Goal: Task Accomplishment & Management: Complete application form

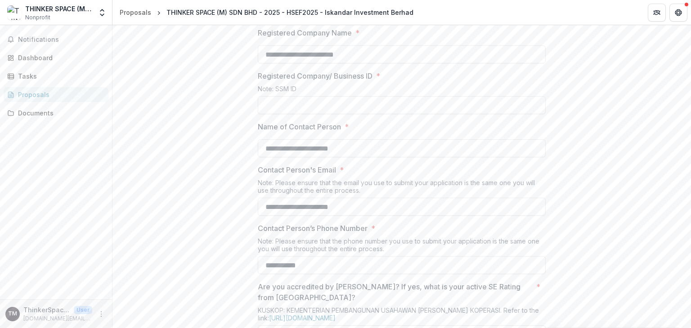
scroll to position [383, 0]
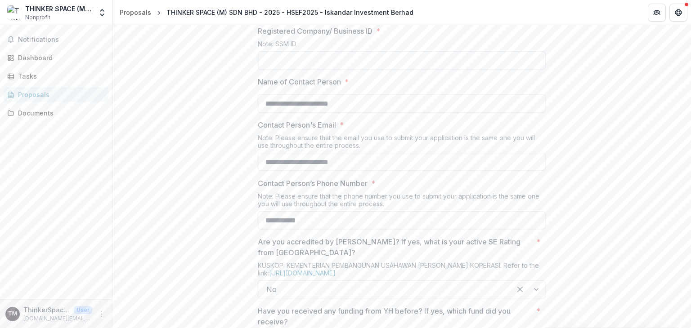
click at [298, 69] on input "Registered Company/ Business ID *" at bounding box center [402, 60] width 288 height 18
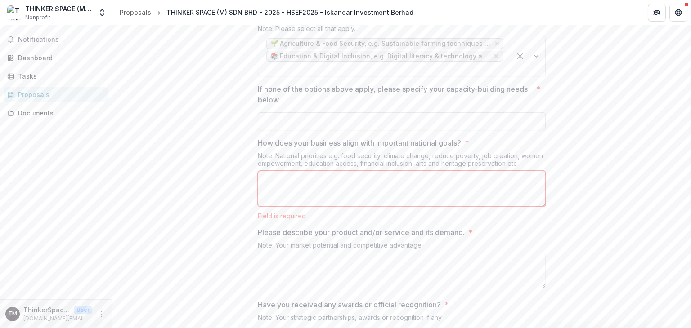
scroll to position [1417, 0]
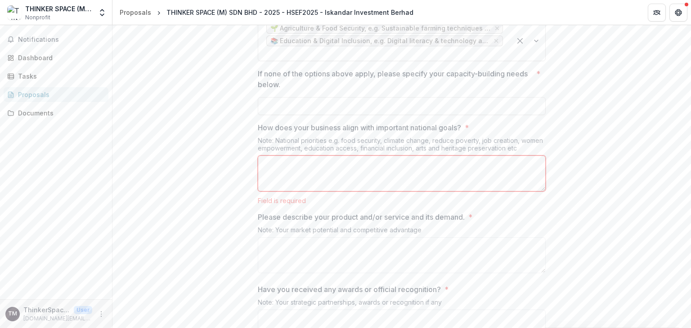
type input "*********"
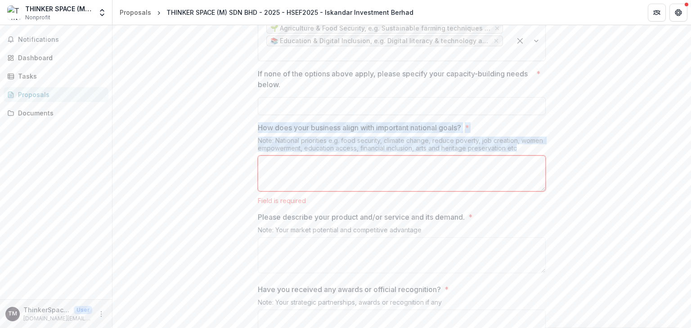
drag, startPoint x: 257, startPoint y: 163, endPoint x: 524, endPoint y: 189, distance: 268.3
click at [524, 189] on div "How does your business align with important national goals? * Note: National pr…" at bounding box center [402, 163] width 288 height 82
copy div "How does your business align with important national goals? * Note: National pr…"
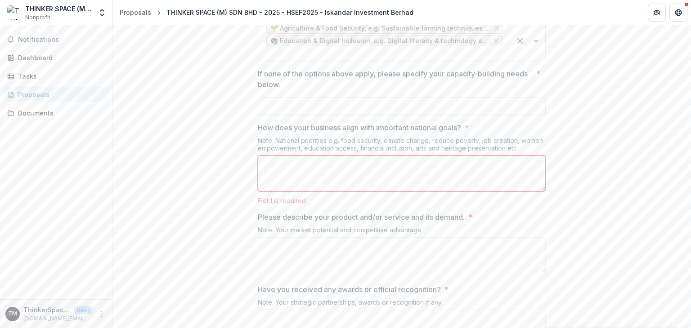
click at [290, 192] on textarea "How does your business align with important national goals? *" at bounding box center [402, 174] width 288 height 36
paste textarea "**********"
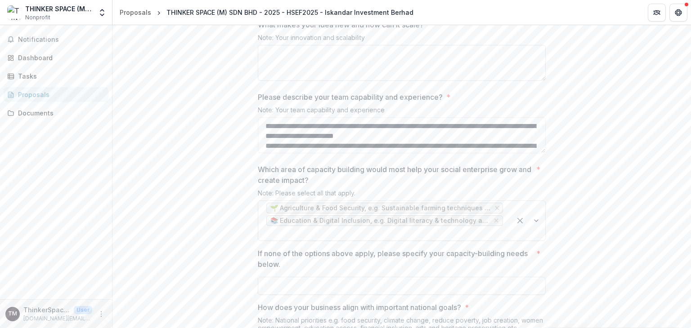
scroll to position [1192, 0]
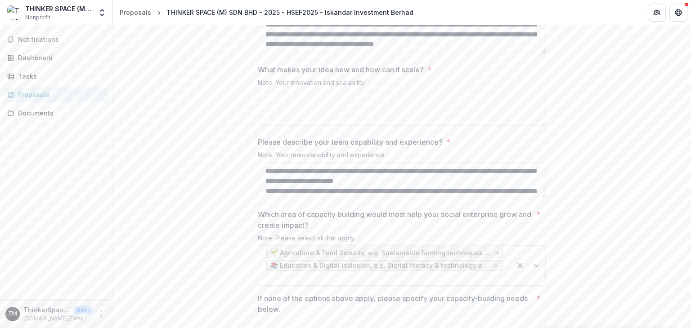
type textarea "**********"
click at [259, 75] on p "What makes your idea new and how can it scale?" at bounding box center [341, 69] width 166 height 11
click at [259, 111] on textarea "What makes your idea new and how can it scale? *" at bounding box center [402, 108] width 288 height 36
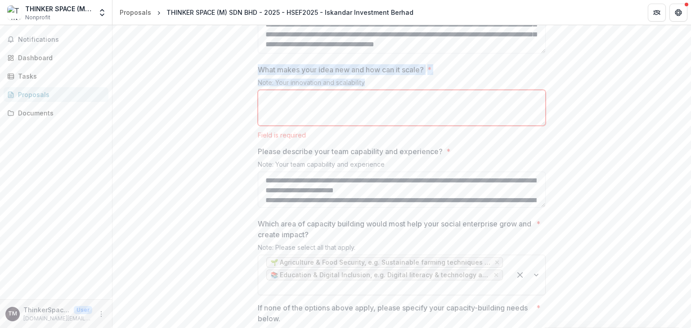
drag, startPoint x: 258, startPoint y: 108, endPoint x: 381, endPoint y: 121, distance: 124.0
click at [381, 121] on div "What makes your idea new and how can it scale? * Note: Your innovation and scal…" at bounding box center [402, 101] width 288 height 75
copy div "What makes your idea new and how can it scale? * Note: Your innovation and scal…"
click at [277, 126] on textarea "What makes your idea new and how can it scale? *" at bounding box center [402, 108] width 288 height 36
paste textarea "**********"
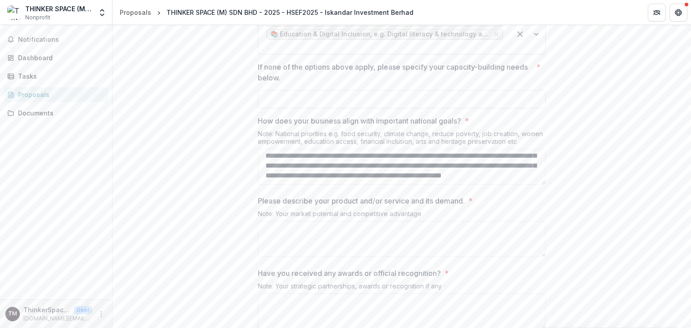
scroll to position [1462, 0]
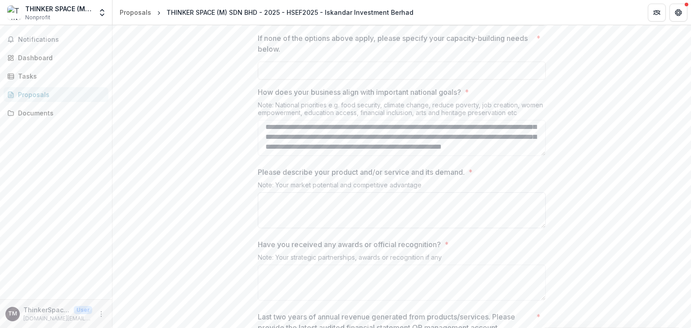
type textarea "**********"
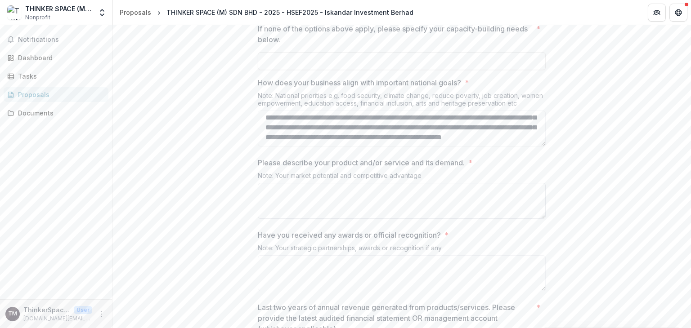
click at [290, 219] on textarea "Please describe your product and/or service and its demand. *" at bounding box center [402, 201] width 288 height 36
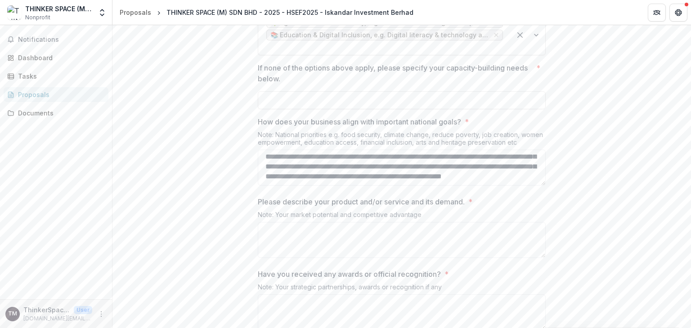
scroll to position [1498, 0]
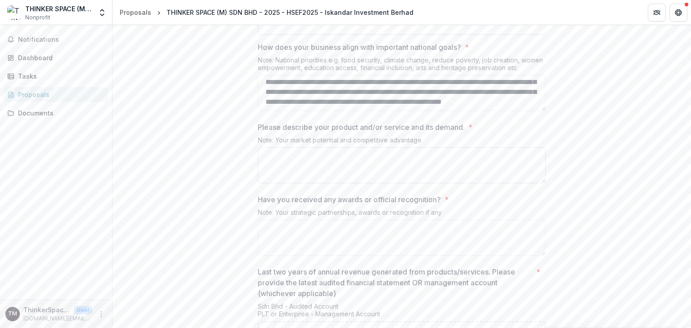
click at [337, 183] on textarea "Please describe your product and/or service and its demand. *" at bounding box center [402, 166] width 288 height 36
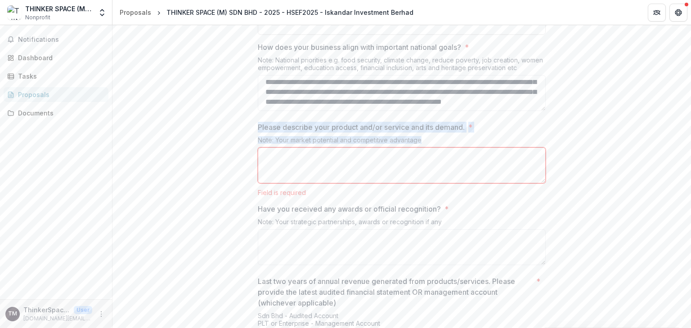
drag, startPoint x: 255, startPoint y: 163, endPoint x: 436, endPoint y: 174, distance: 181.1
copy div "Please describe your product and/or service and its demand. * Note: Your market…"
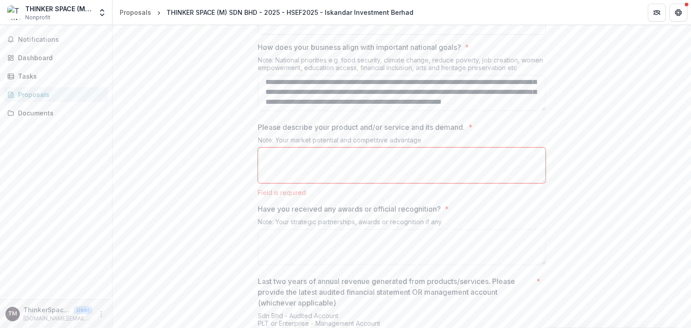
click at [337, 183] on textarea "Please describe your product and/or service and its demand. *" at bounding box center [402, 166] width 288 height 36
paste textarea "**********"
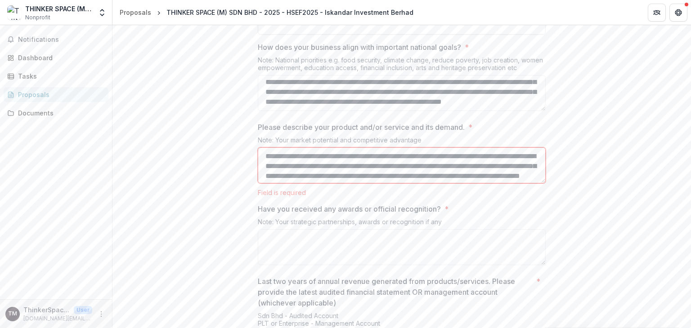
scroll to position [76, 0]
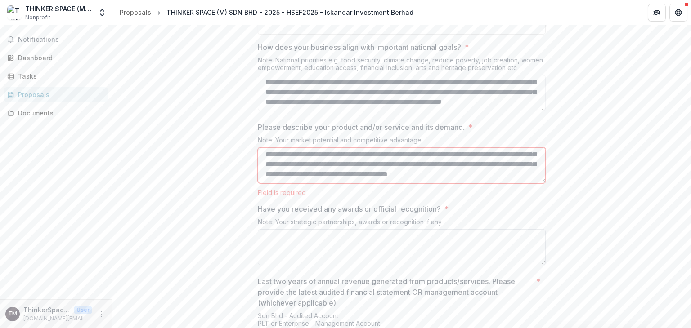
type textarea "**********"
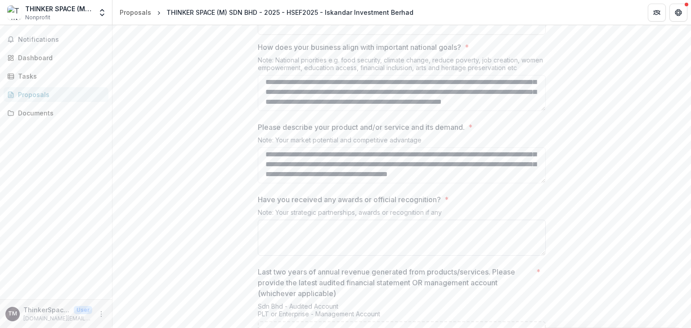
click at [315, 256] on textarea "Have you received any awards or official recognition? *" at bounding box center [402, 238] width 288 height 36
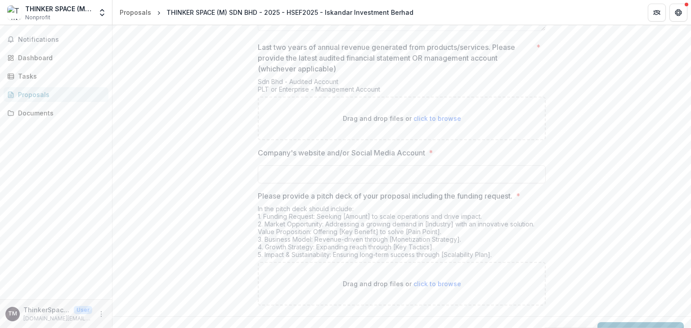
scroll to position [1767, 0]
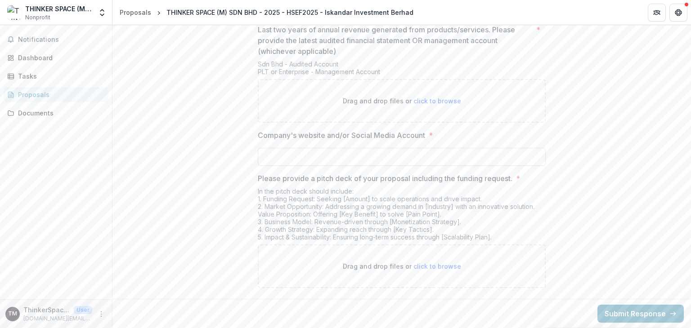
click at [321, 166] on input "Company's website and/or Social Media Account *" at bounding box center [402, 157] width 288 height 18
click at [308, 166] on input "Company's website and/or Social Media Account *" at bounding box center [402, 157] width 288 height 18
paste input "**********"
type input "**********"
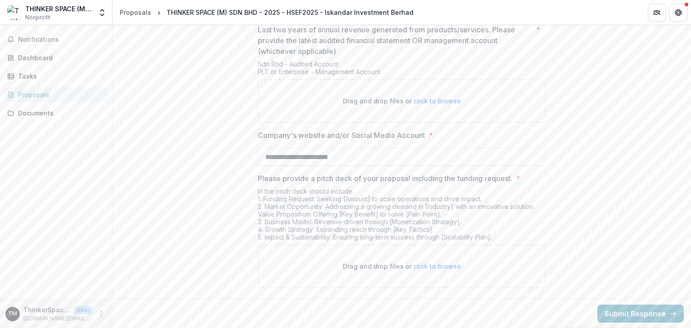
scroll to position [1722, 0]
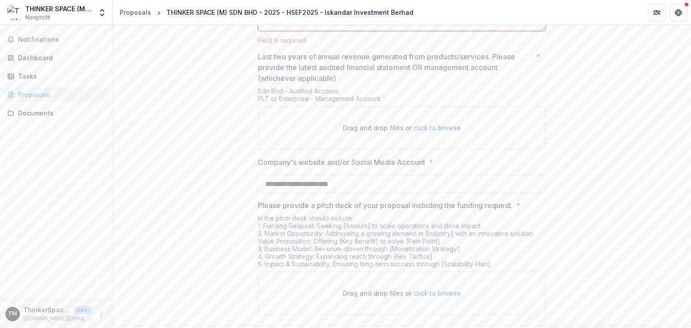
click at [418, 132] on span "click to browse" at bounding box center [437, 128] width 48 height 8
type input "**********"
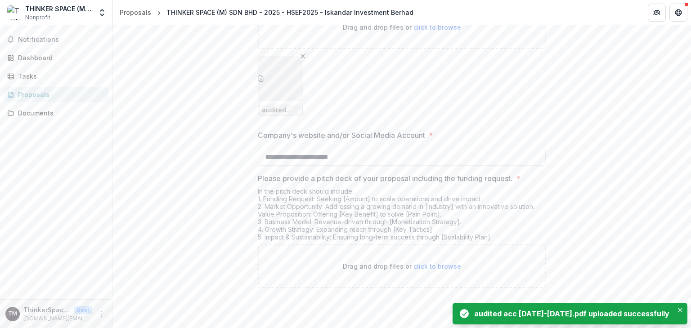
scroll to position [1860, 0]
click at [679, 310] on icon "Close" at bounding box center [680, 310] width 4 height 4
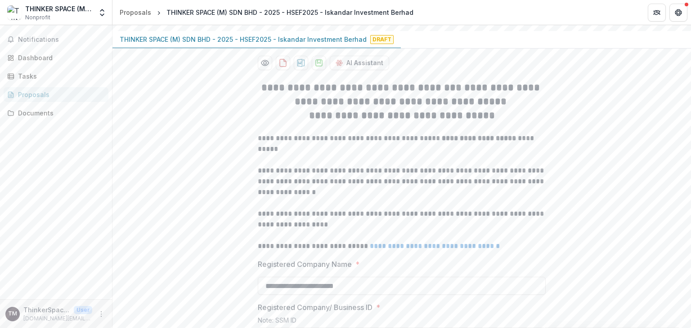
scroll to position [61, 0]
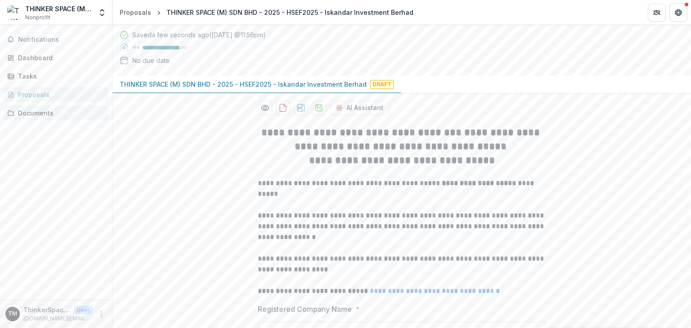
click at [34, 117] on div "Documents" at bounding box center [59, 112] width 83 height 9
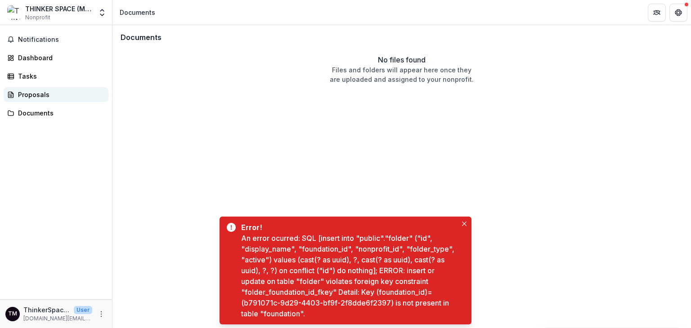
click at [49, 96] on div "Proposals" at bounding box center [59, 94] width 83 height 9
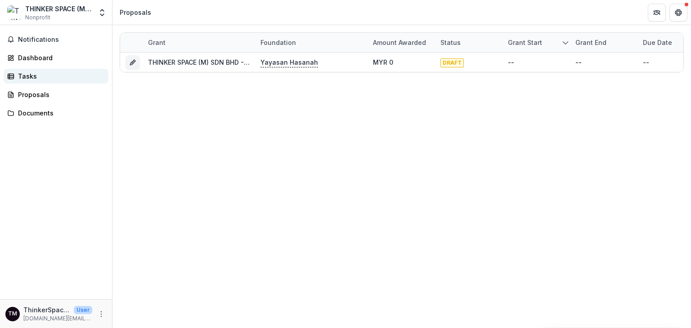
click at [31, 76] on div "Tasks" at bounding box center [59, 76] width 83 height 9
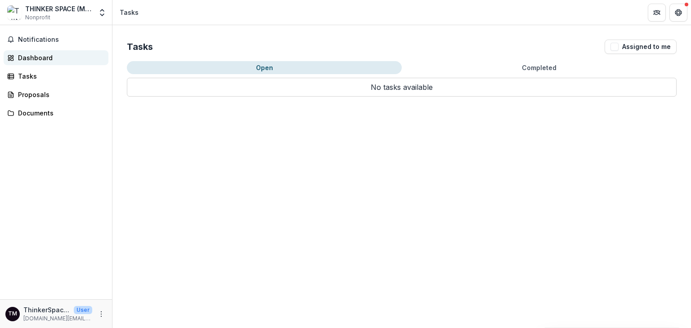
click at [35, 53] on div "Dashboard" at bounding box center [59, 57] width 83 height 9
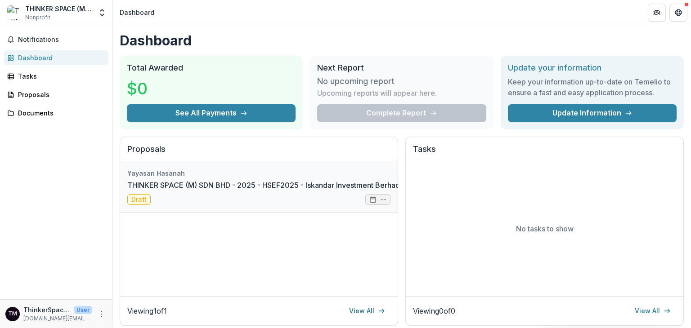
click at [135, 191] on link "THINKER SPACE (M) SDN BHD - 2025 - HSEF2025 - Iskandar Investment Berhad" at bounding box center [263, 185] width 273 height 11
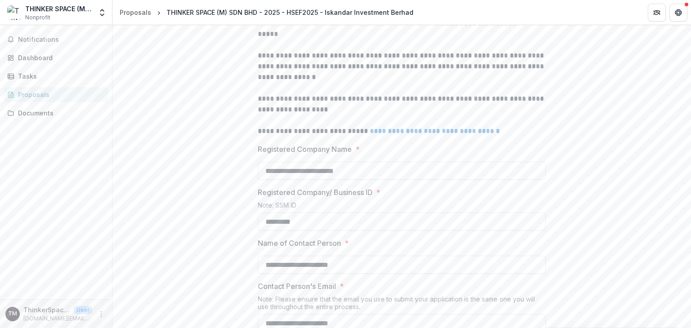
scroll to position [142, 0]
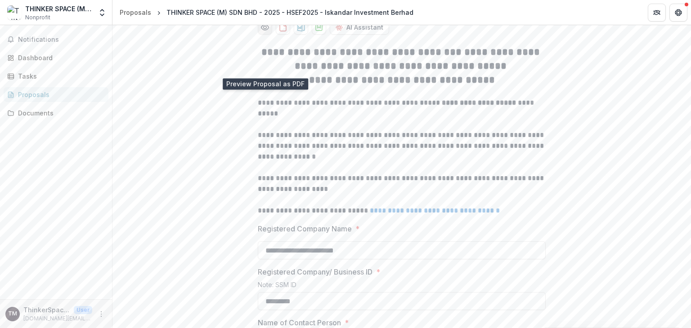
click at [264, 29] on circle "Preview 5ee2c1ae-9ae0-4ba4-a16a-6d7452041191-0.pdf" at bounding box center [265, 27] width 3 height 3
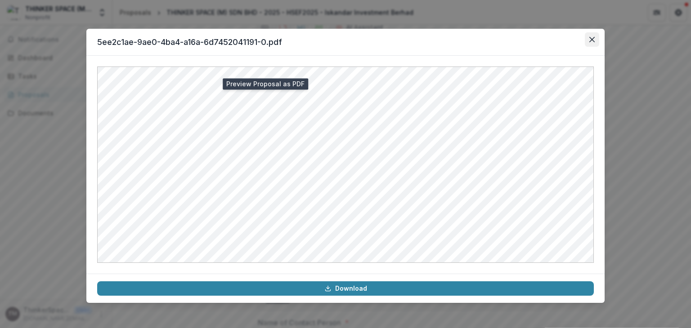
click at [595, 37] on button "Close" at bounding box center [592, 39] width 14 height 14
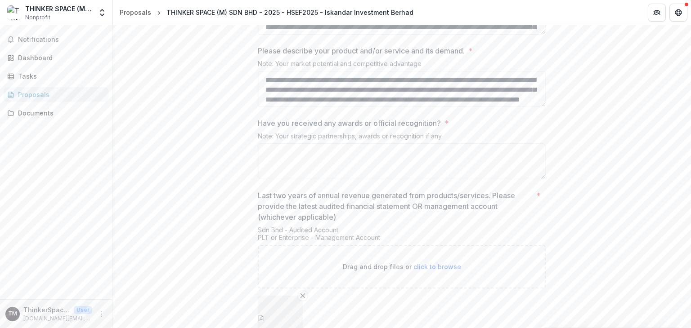
scroll to position [1851, 0]
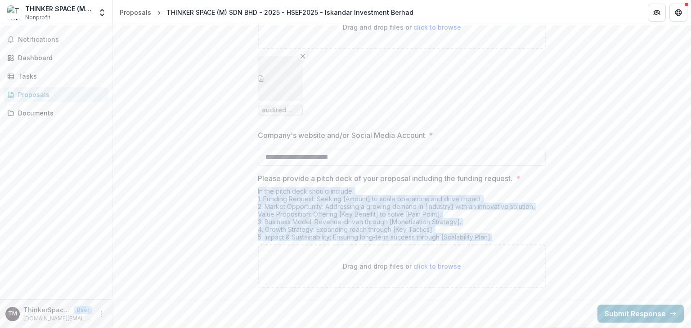
drag, startPoint x: 257, startPoint y: 192, endPoint x: 504, endPoint y: 242, distance: 252.0
click at [504, 242] on div "In the pitch deck should include: 1. Funding Request: Seeking [Amount] to scale…" at bounding box center [402, 216] width 288 height 57
click at [507, 230] on div "In the pitch deck should include: 1. Funding Request: Seeking [Amount] to scale…" at bounding box center [402, 216] width 288 height 57
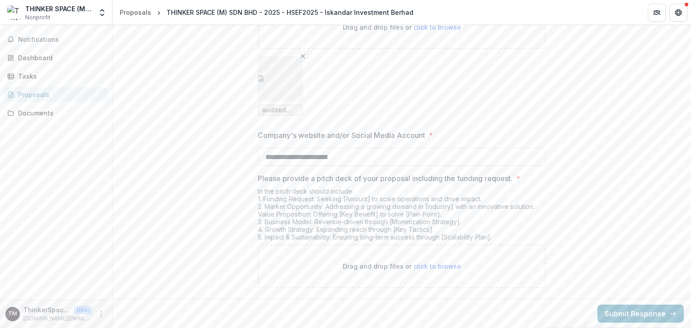
click at [315, 179] on p "Please provide a pitch deck of your proposal including the funding request." at bounding box center [385, 178] width 255 height 11
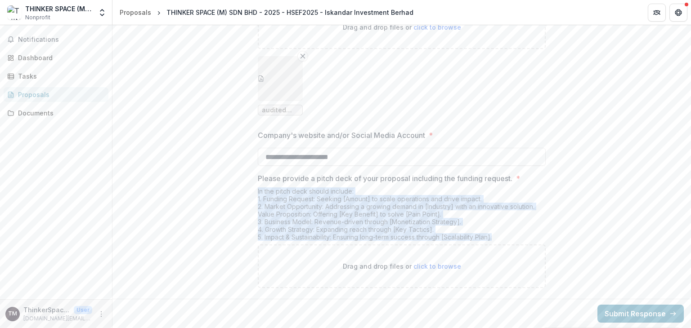
drag, startPoint x: 256, startPoint y: 191, endPoint x: 505, endPoint y: 241, distance: 253.3
click at [505, 241] on div "In the pitch deck should include: 1. Funding Request: Seeking [Amount] to scale…" at bounding box center [402, 216] width 288 height 57
copy div "In the pitch deck should include: 1. Funding Request: Seeking [Amount] to scale…"
